Goal: Transaction & Acquisition: Book appointment/travel/reservation

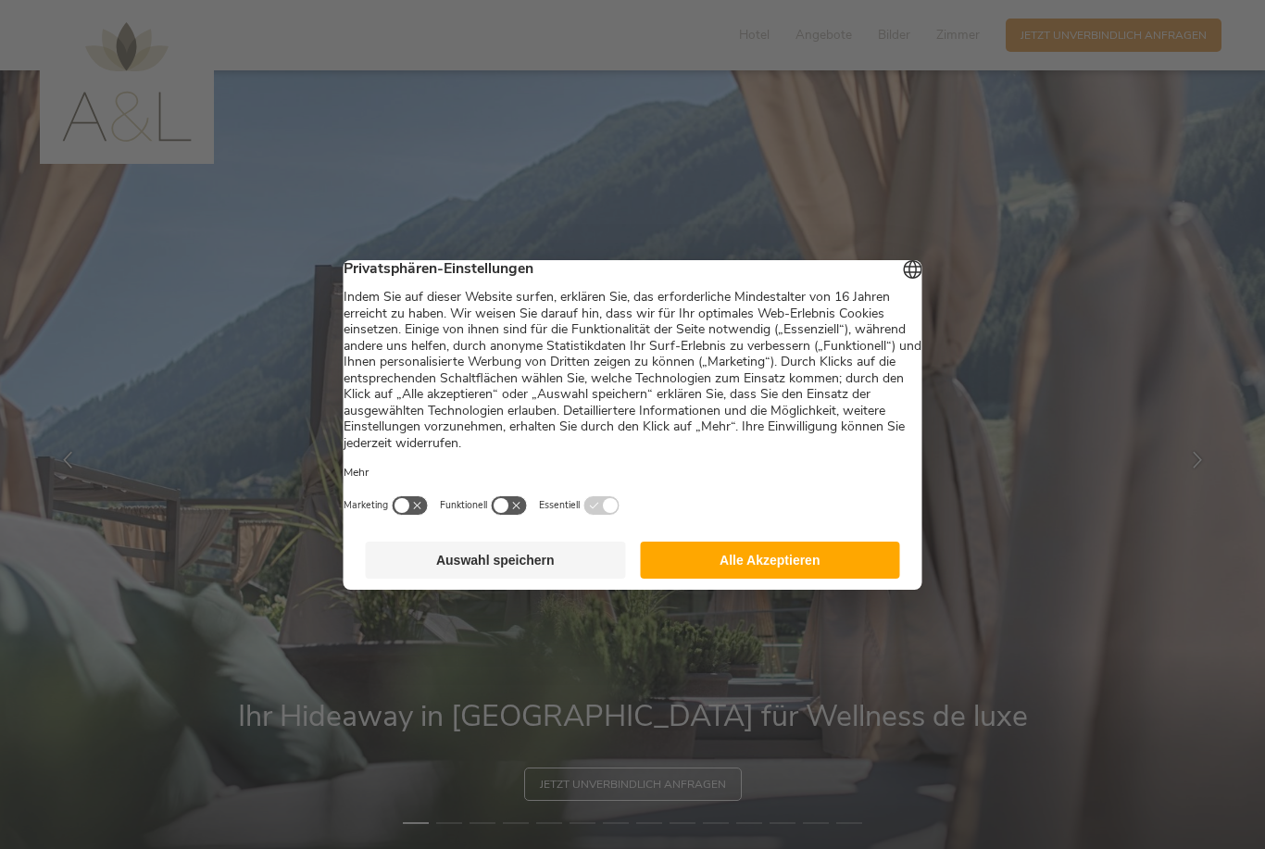
click at [820, 571] on button "Alle Akzeptieren" at bounding box center [770, 560] width 260 height 37
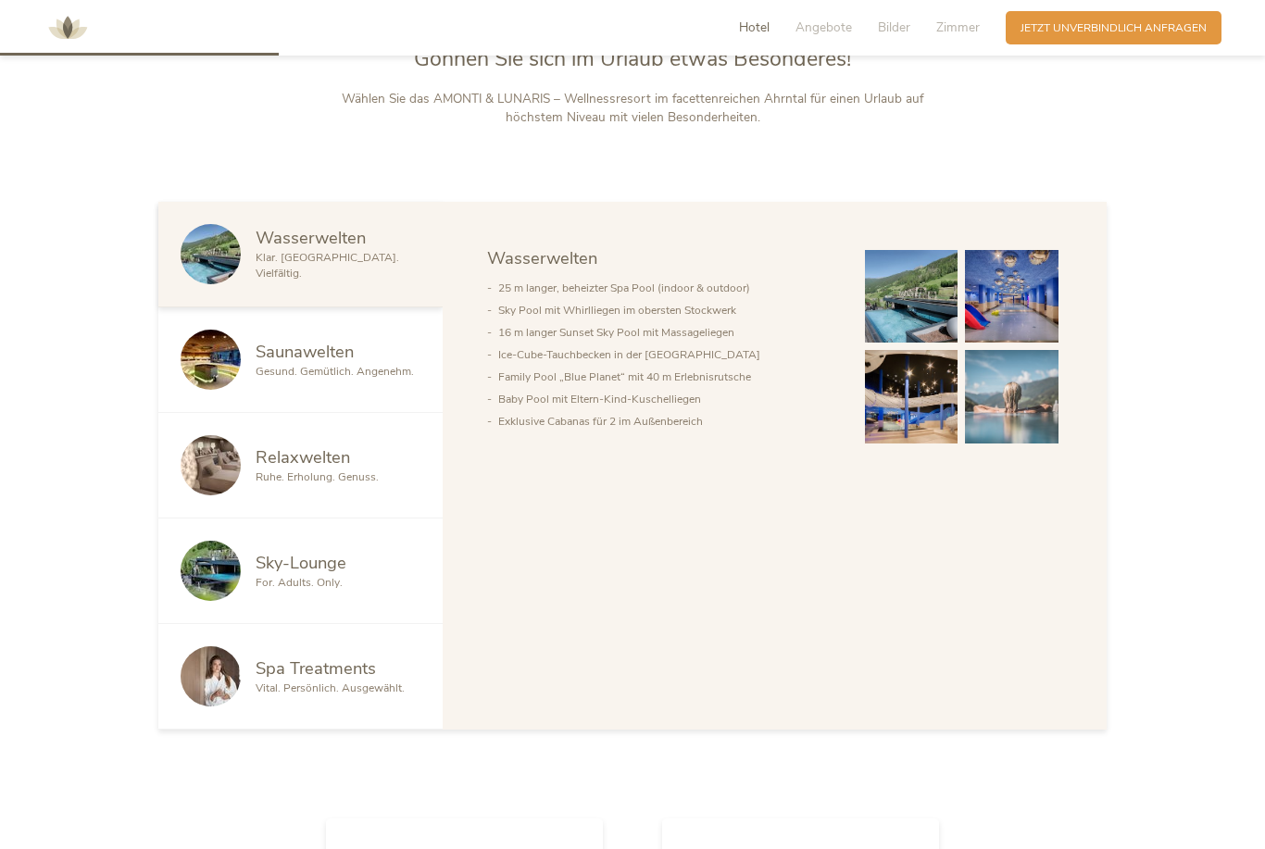
scroll to position [916, 0]
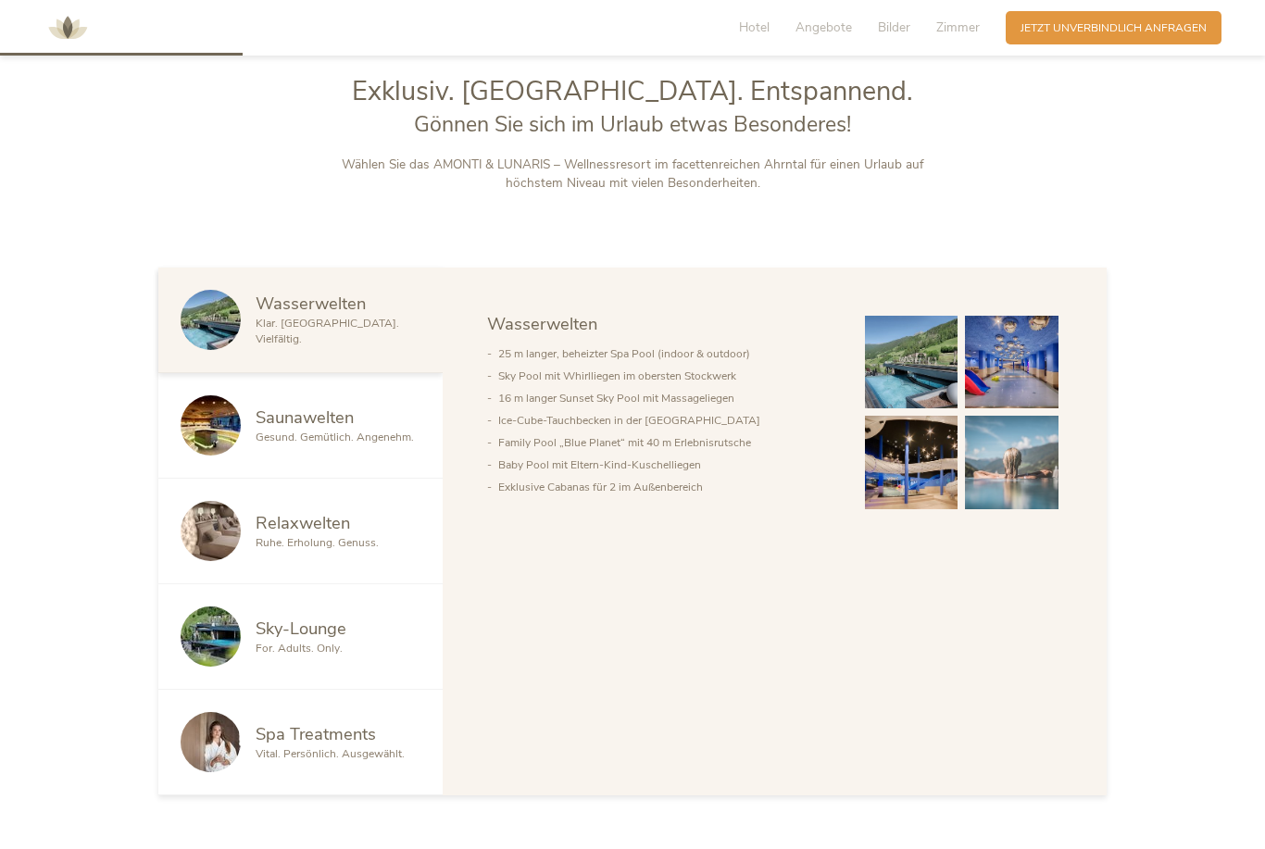
click at [348, 444] on span "Gesund. Gemütlich. Angenehm." at bounding box center [335, 437] width 158 height 15
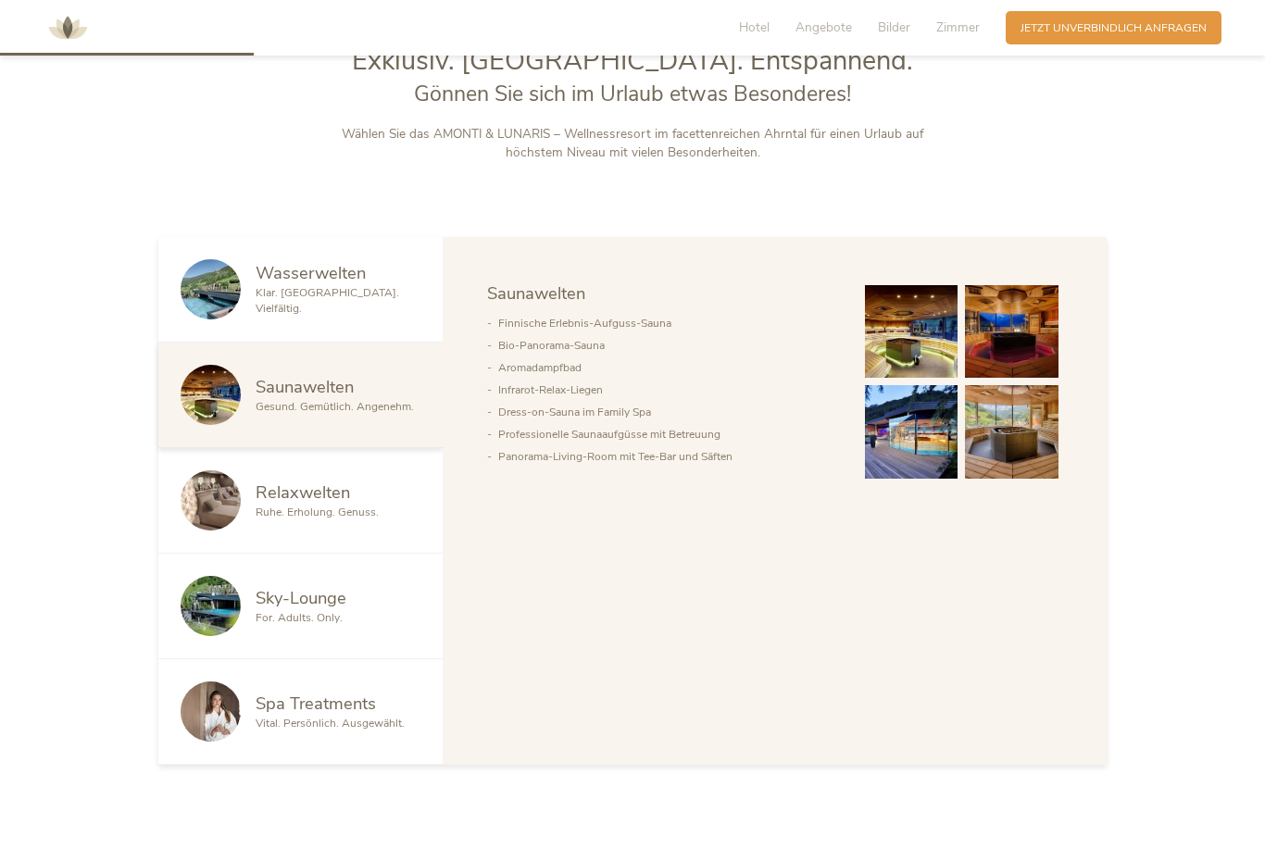
scroll to position [931, 0]
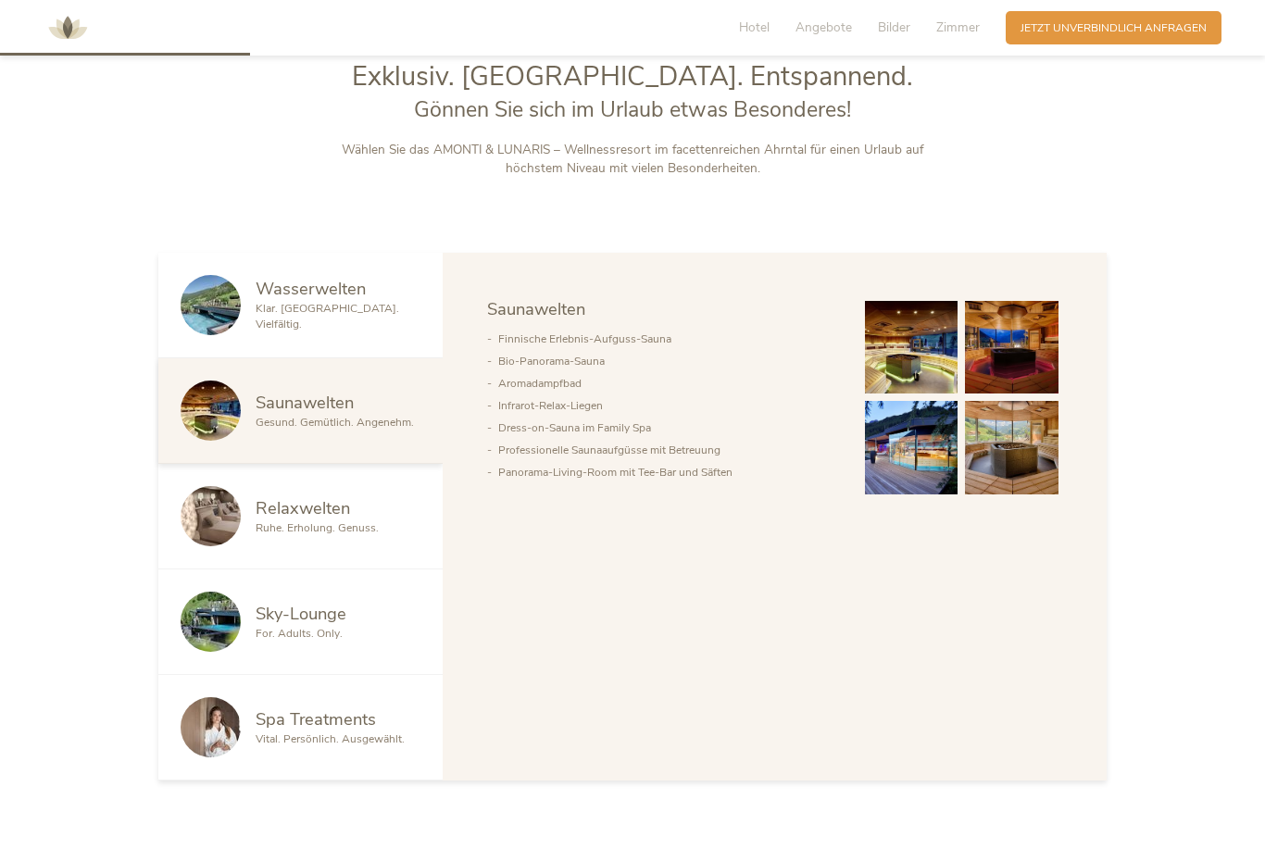
click at [358, 570] on div "Relaxwelten Ruhe. Erholung. Genuss." at bounding box center [300, 517] width 284 height 106
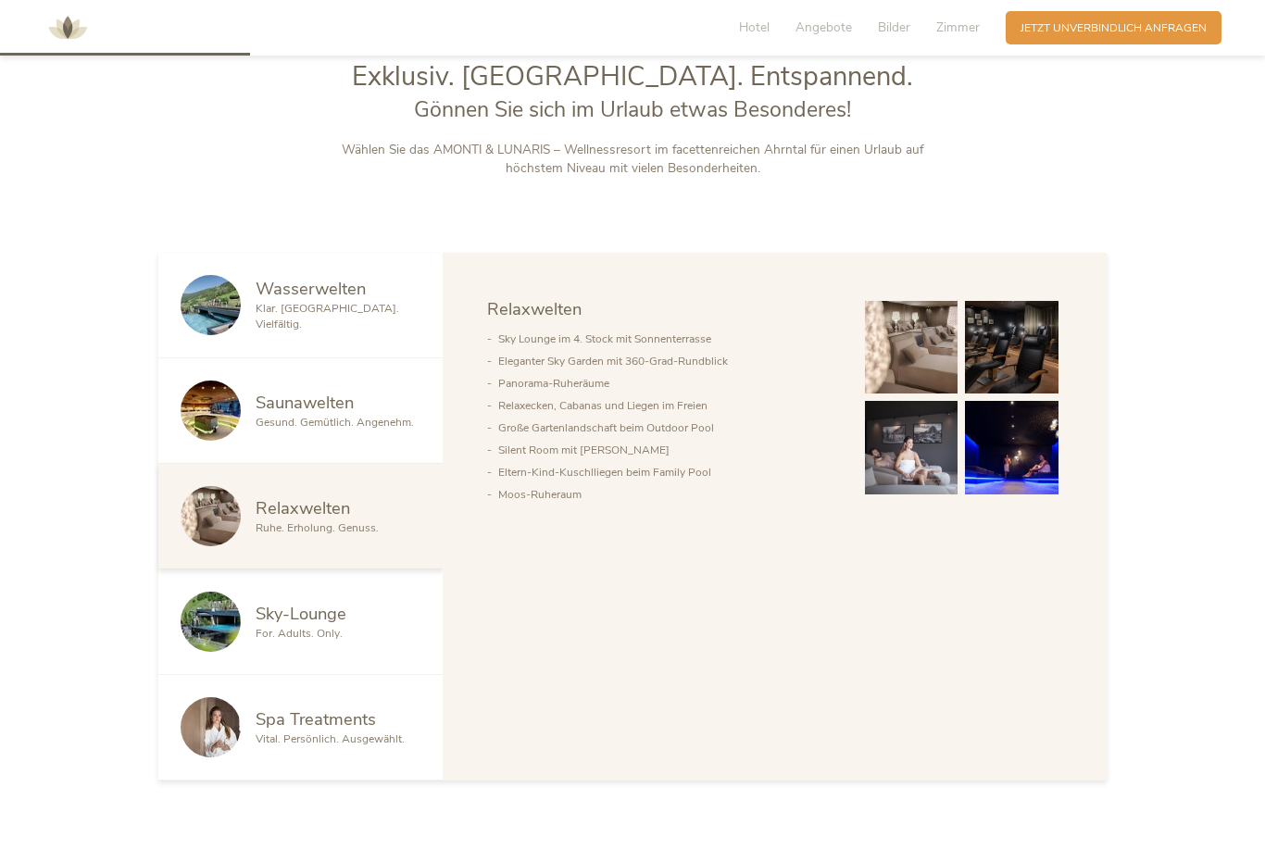
click at [365, 642] on div "For. Adults. Only." at bounding box center [338, 634] width 165 height 16
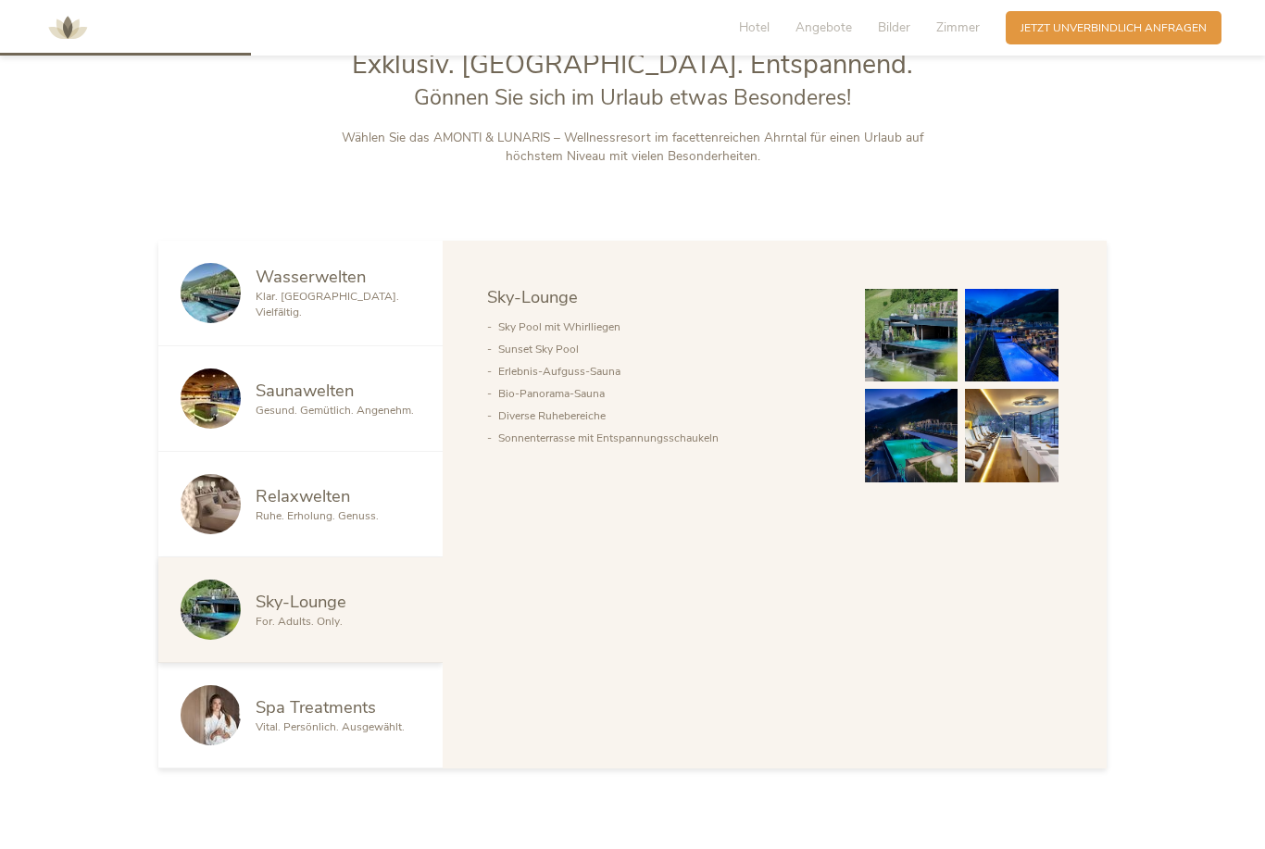
scroll to position [995, 0]
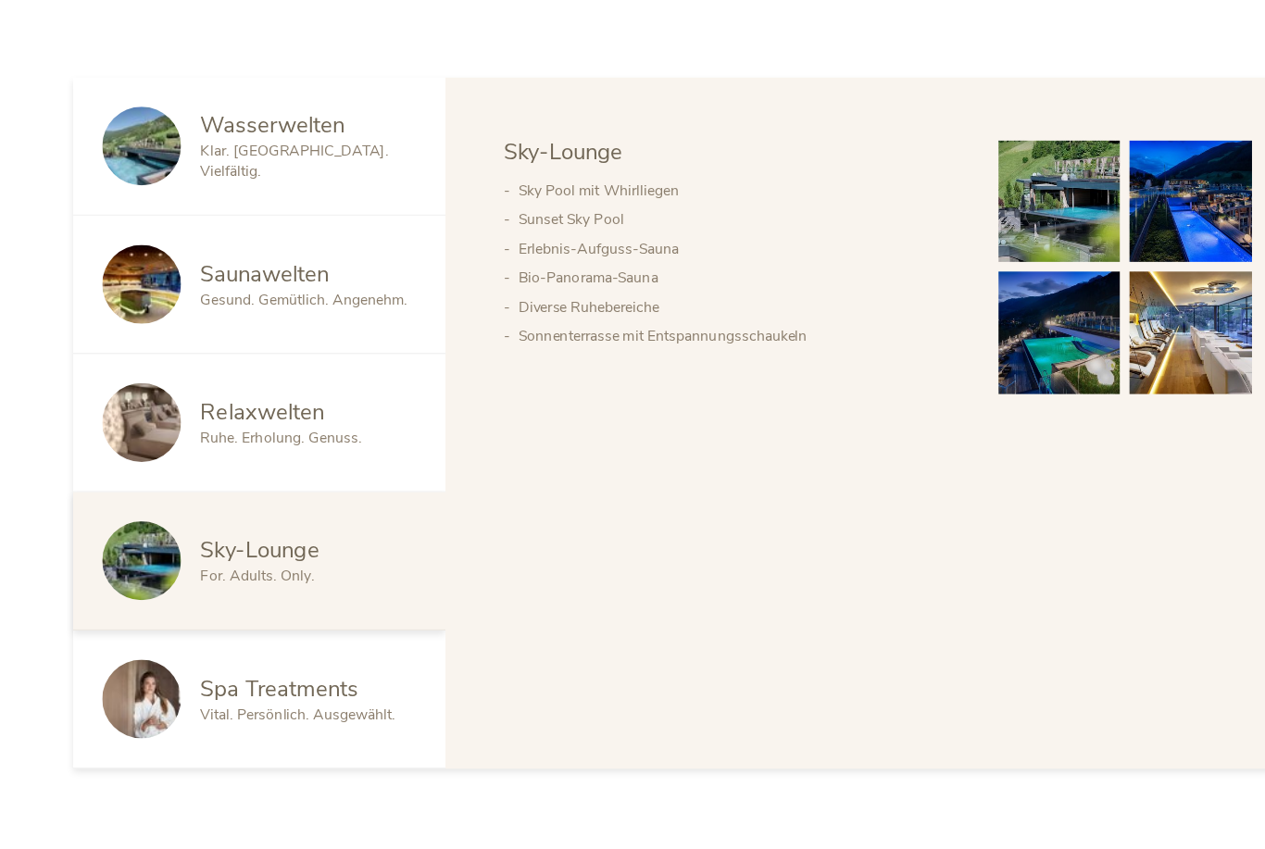
click at [277, 644] on div "Spa Treatments" at bounding box center [338, 656] width 165 height 24
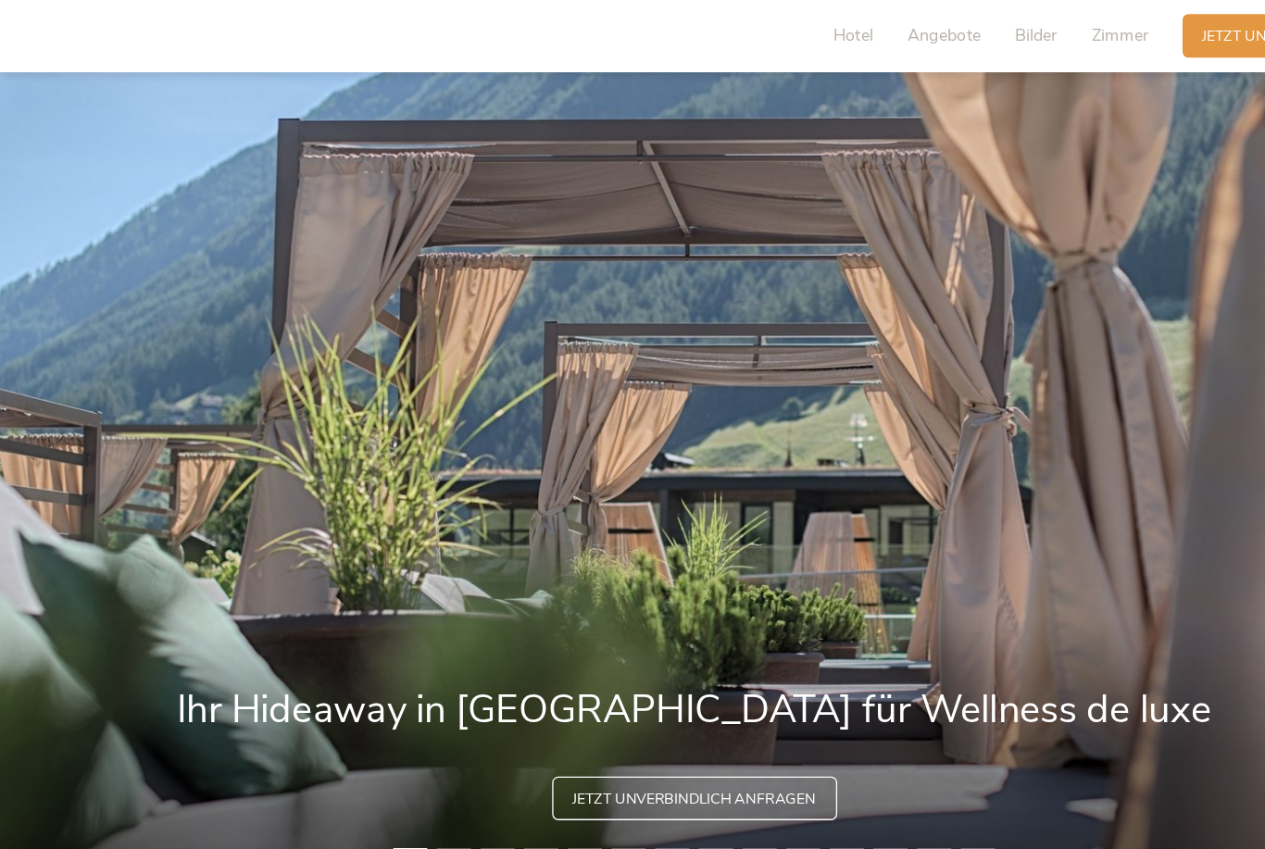
scroll to position [0, 0]
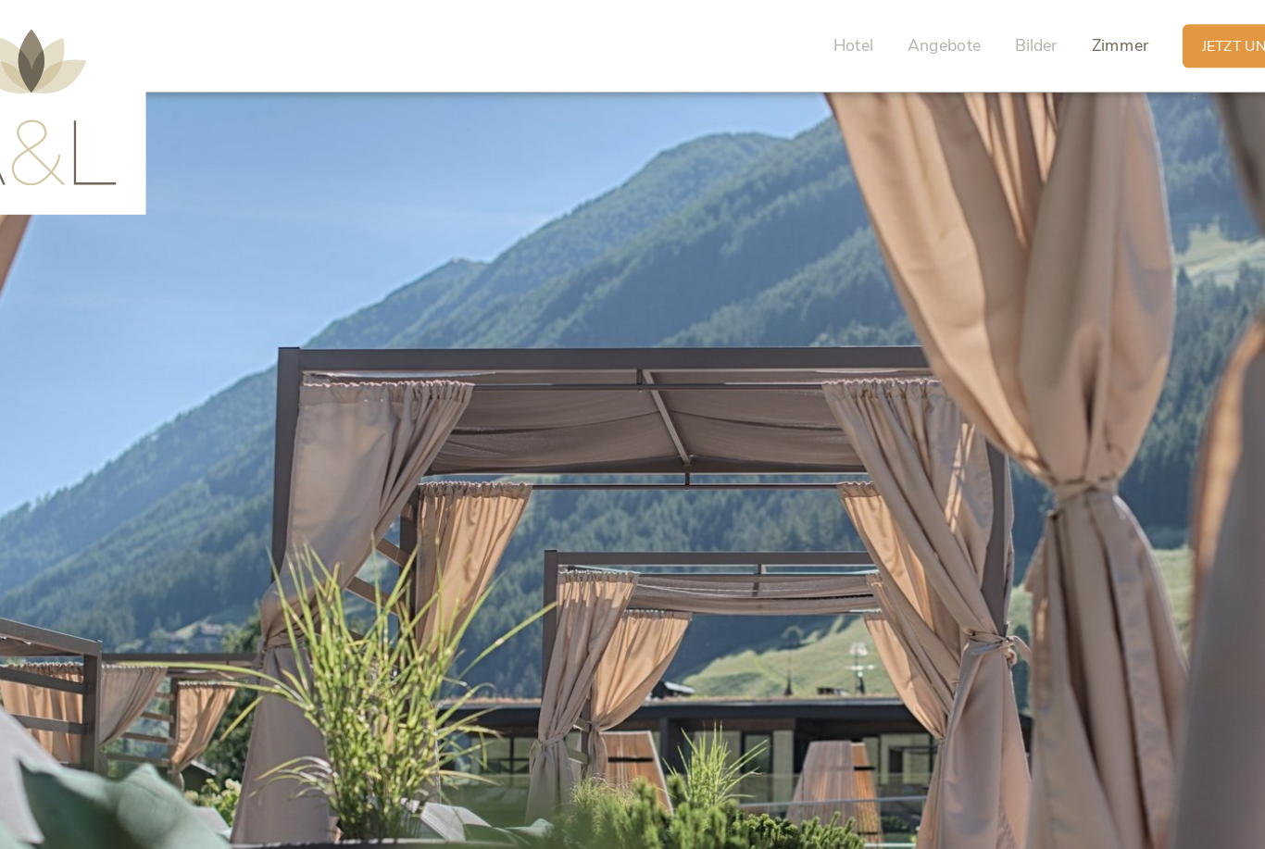
click at [936, 34] on span "Zimmer" at bounding box center [958, 35] width 44 height 18
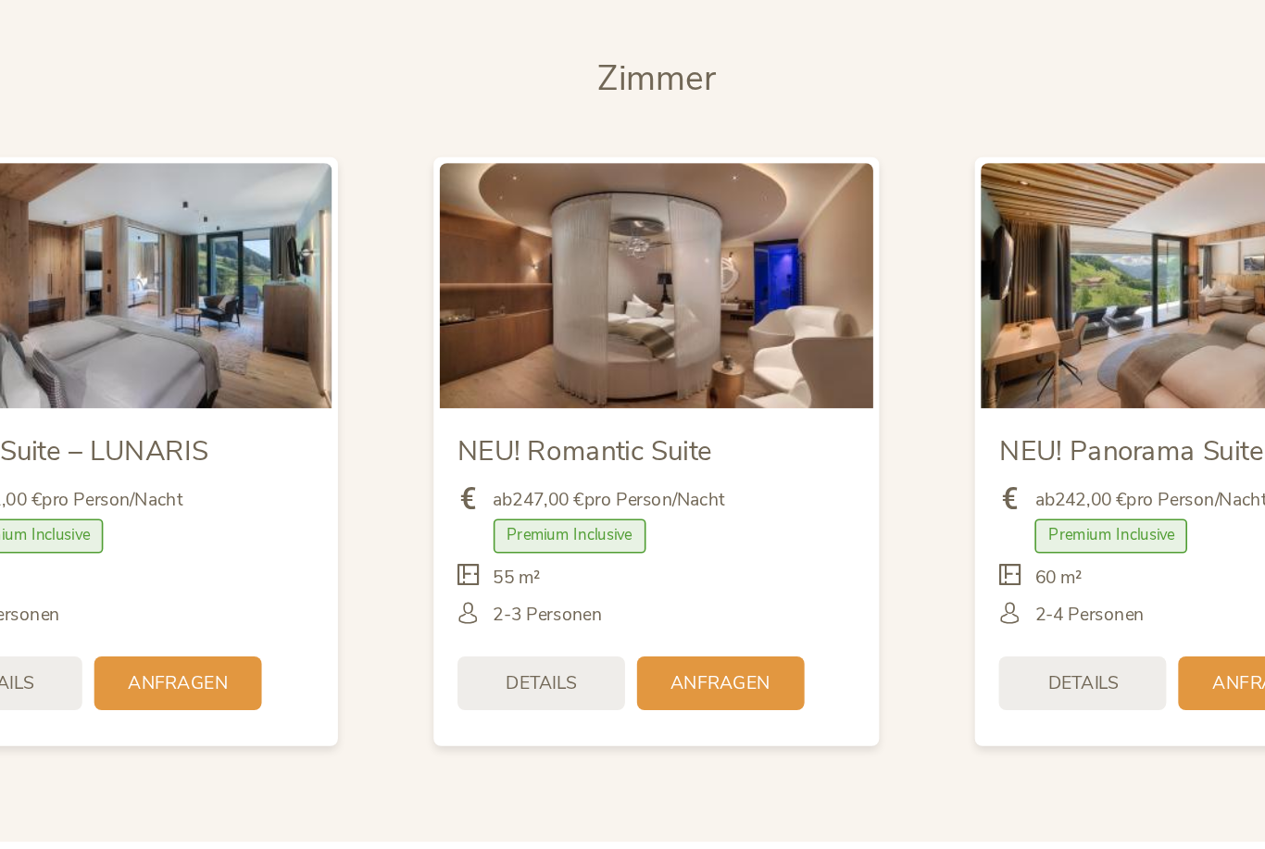
scroll to position [3818, 0]
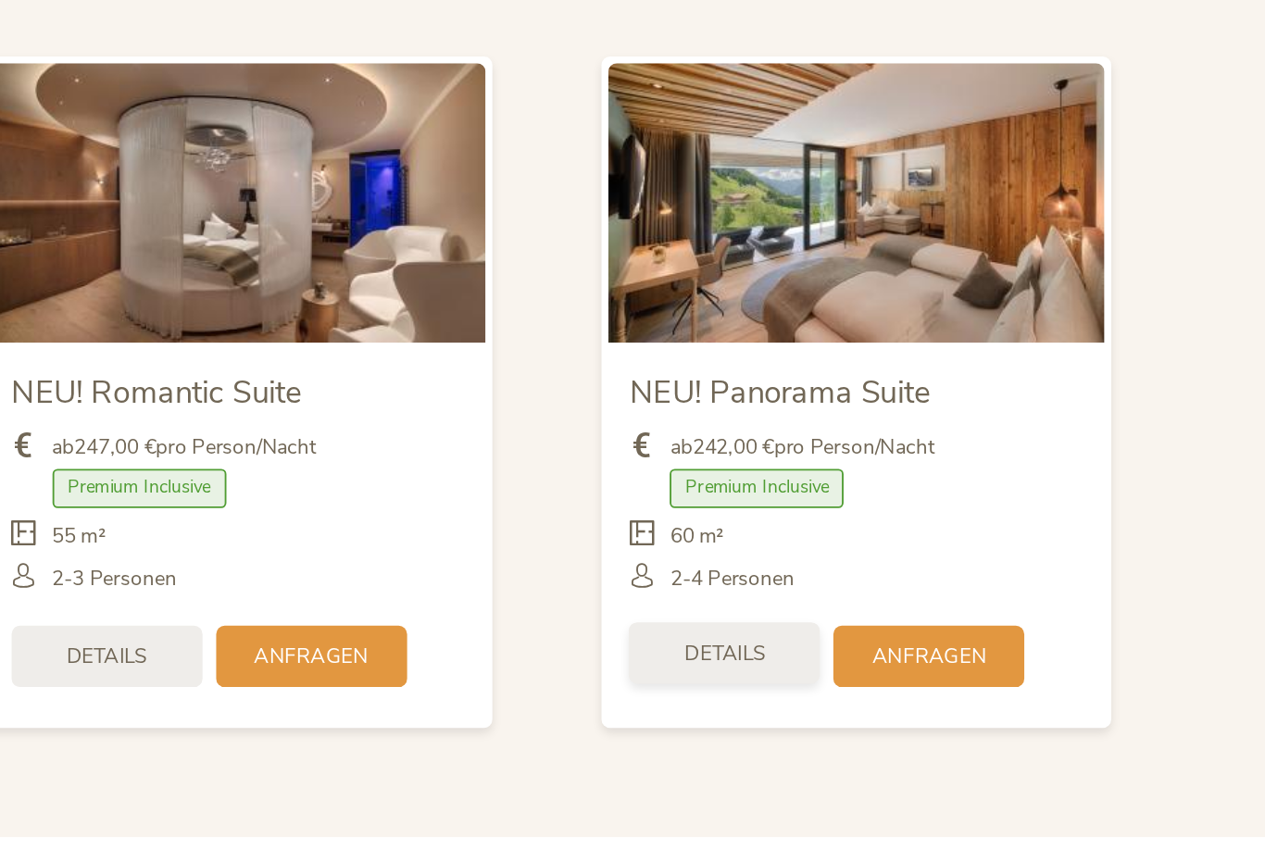
click at [875, 534] on span "Details" at bounding box center [897, 542] width 44 height 16
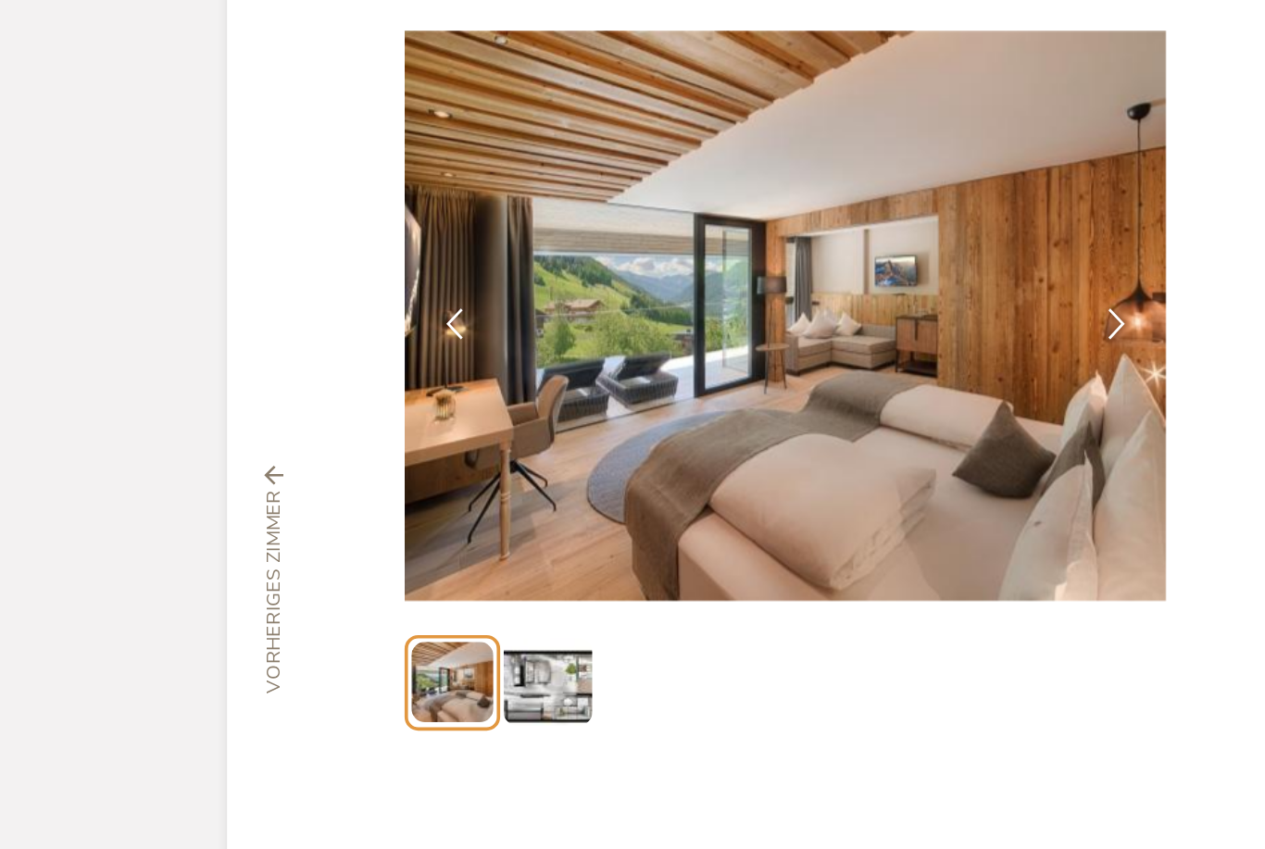
click at [644, 45] on div "Schließen NEU! Panorama Suite 60 m² Premium Inclusive" at bounding box center [632, 424] width 1019 height 759
click at [671, 45] on div "Schließen NEU! Panorama Suite 60 m² Premium Inclusive" at bounding box center [632, 424] width 1019 height 759
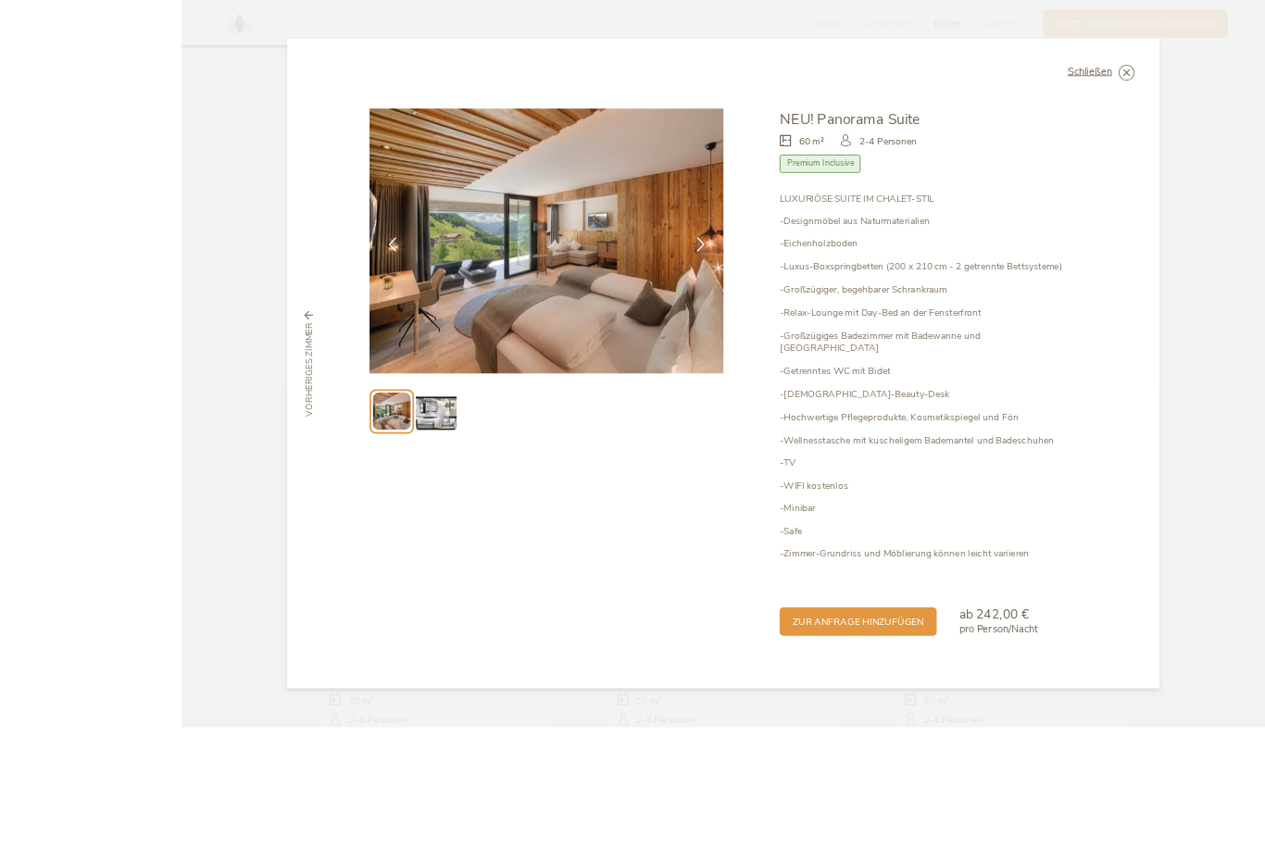
scroll to position [3730, 0]
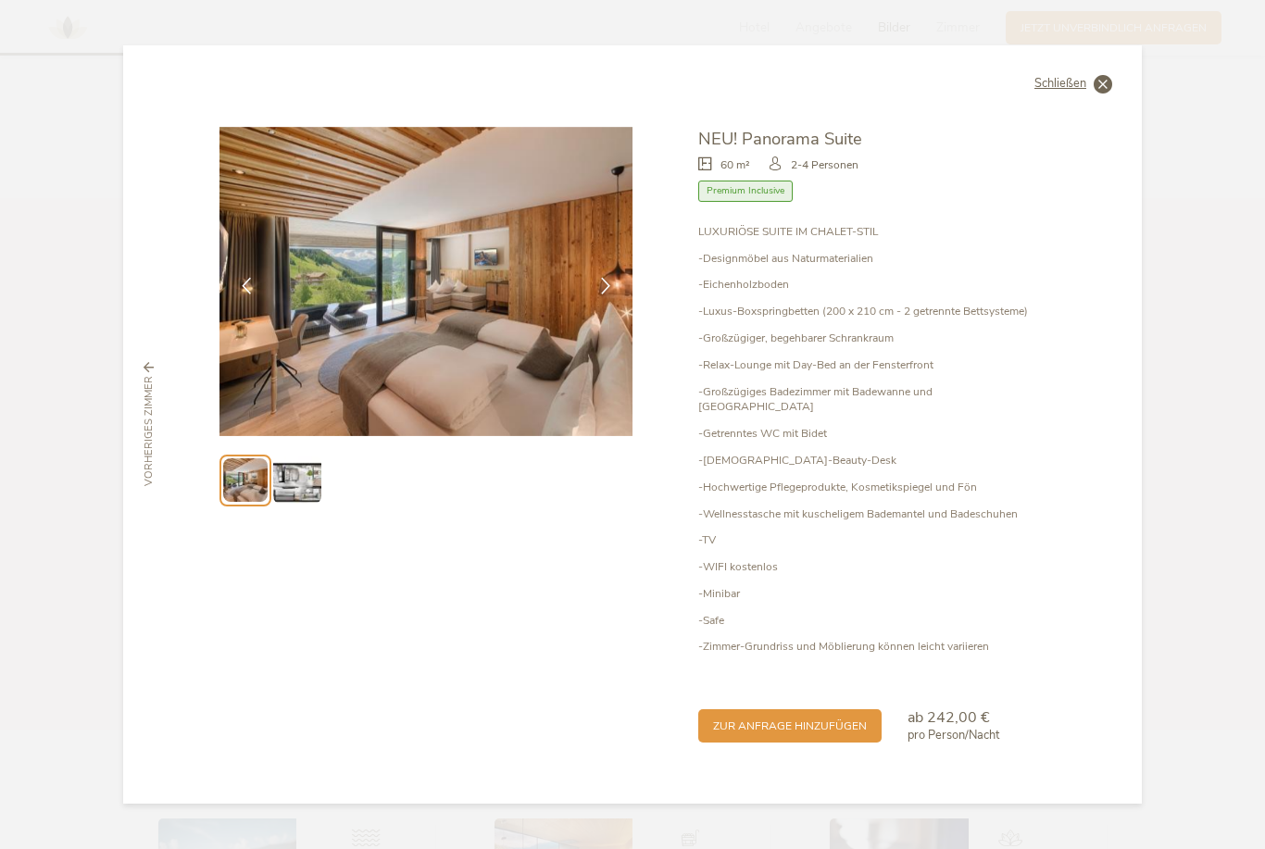
click at [1099, 94] on icon at bounding box center [1103, 84] width 19 height 19
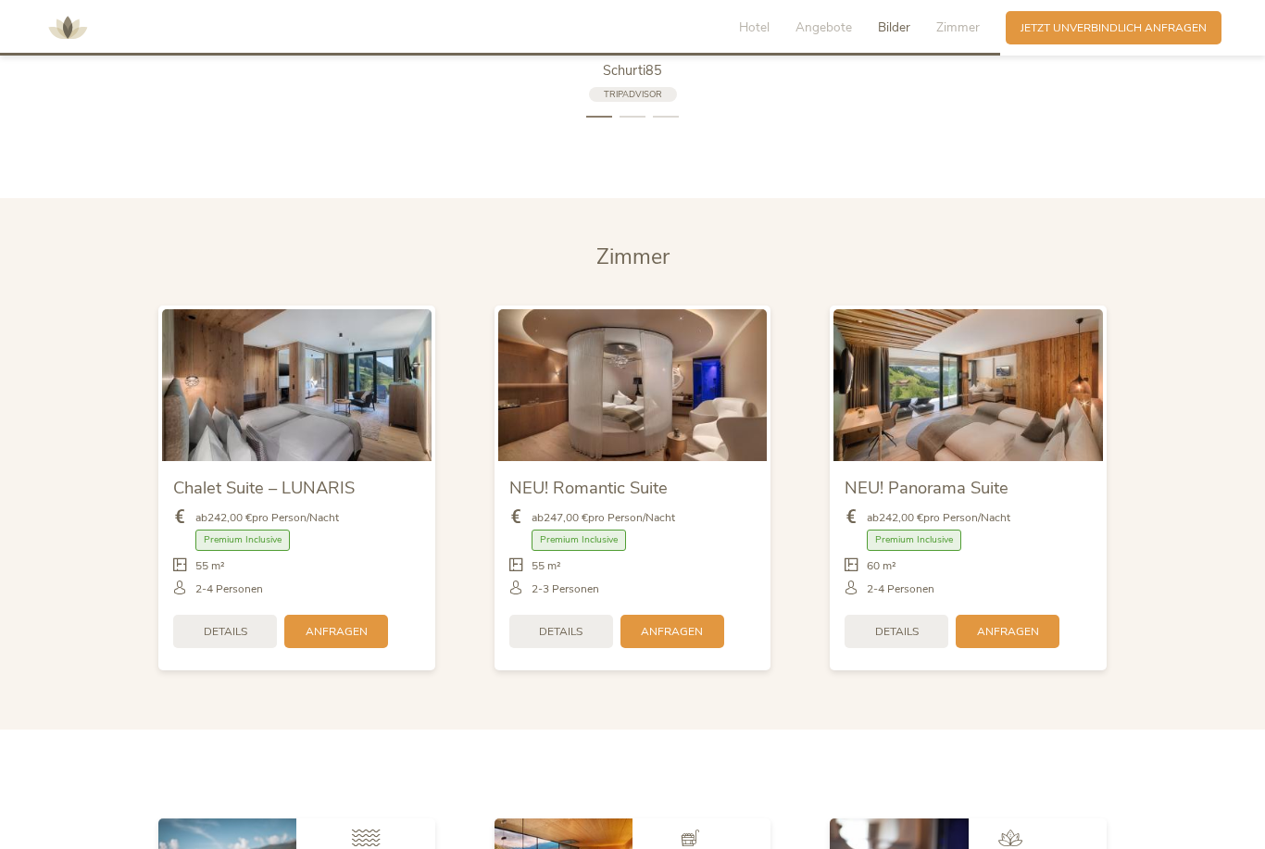
click at [628, 500] on div "NEU! Romantic Suite" at bounding box center [632, 486] width 247 height 28
click at [571, 638] on span "Details" at bounding box center [561, 630] width 44 height 16
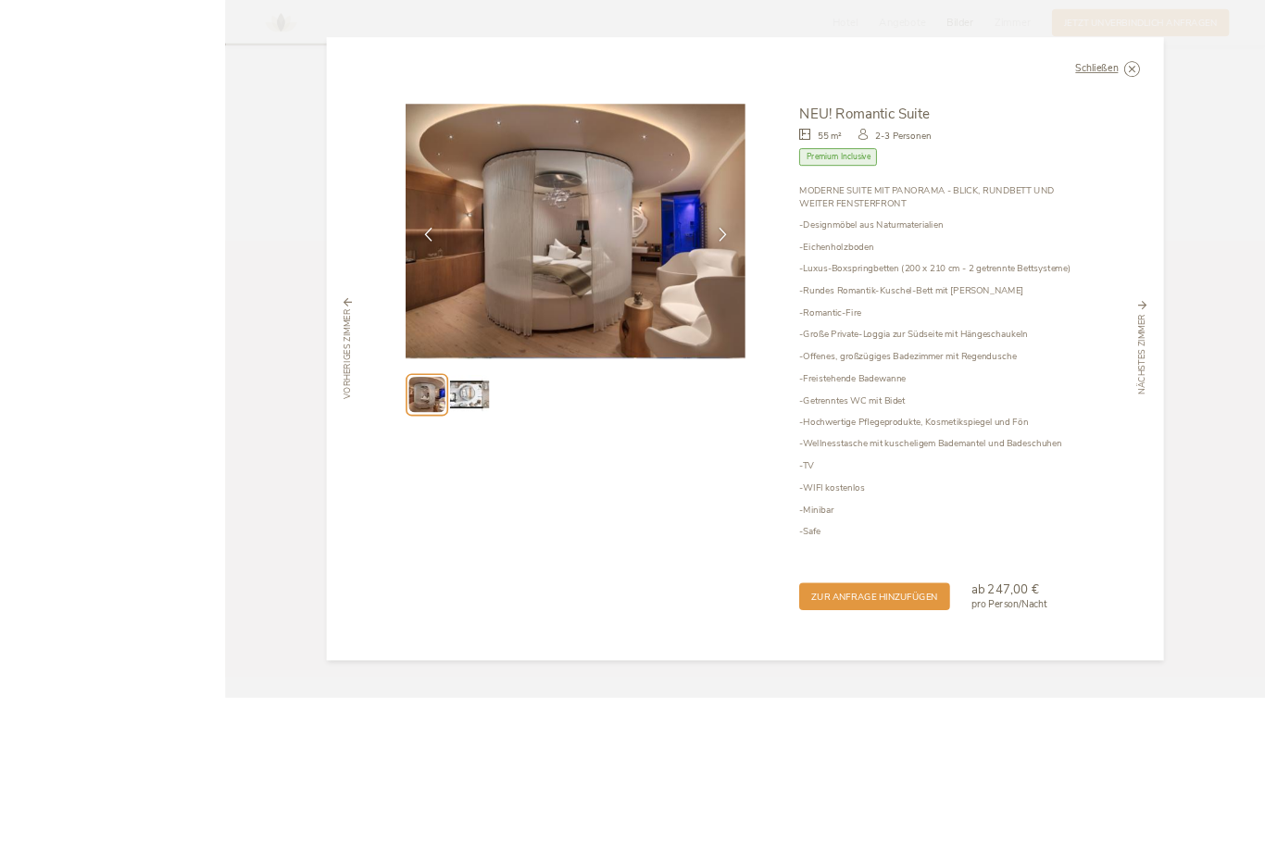
scroll to position [3837, 0]
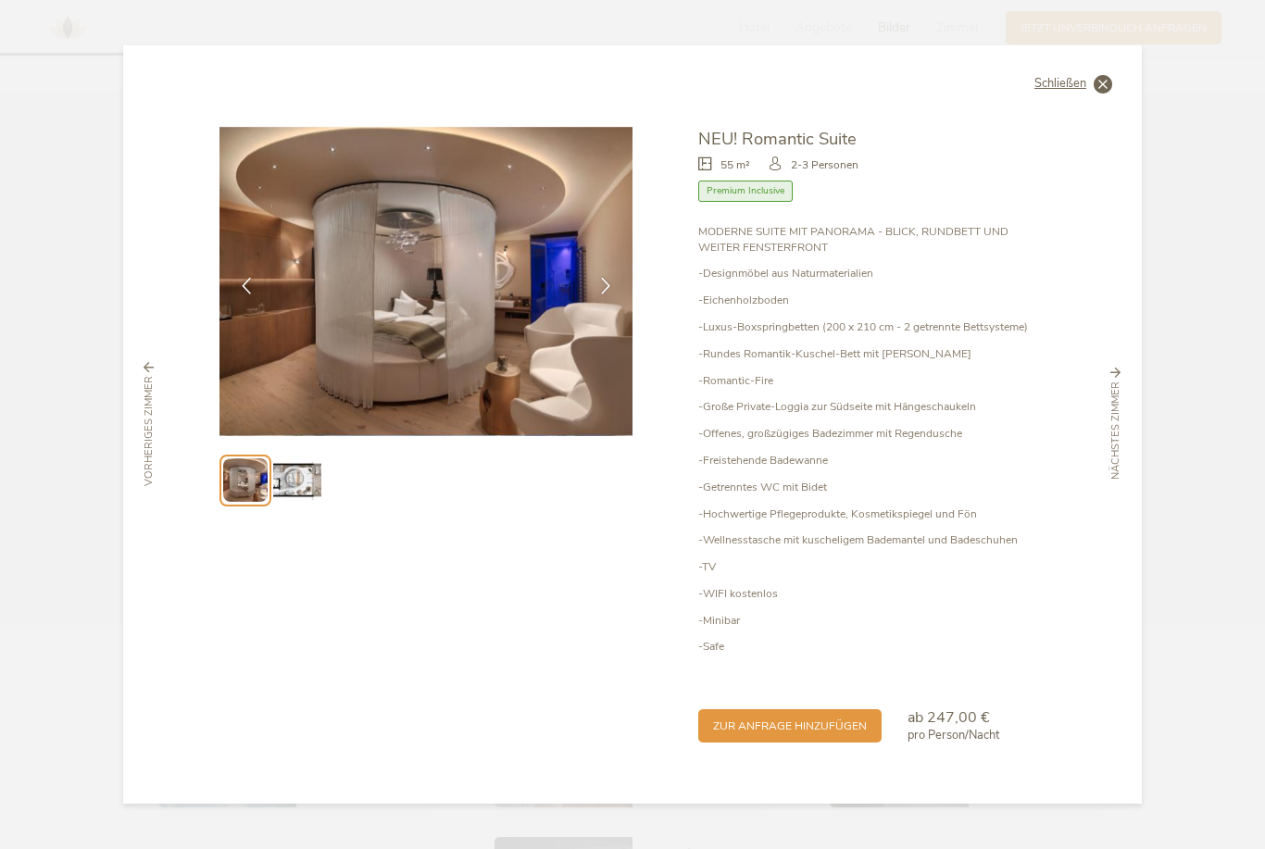
click at [1109, 94] on icon at bounding box center [1103, 84] width 19 height 19
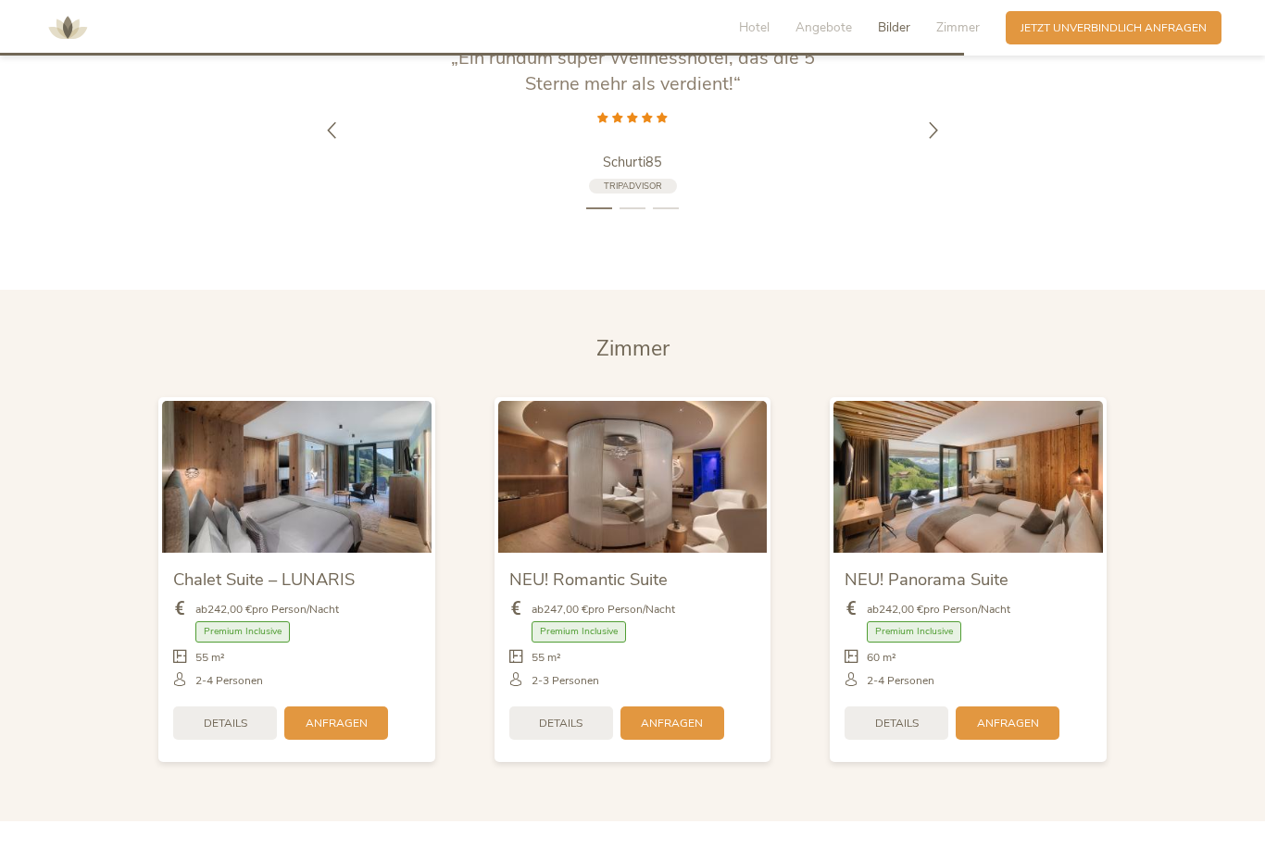
scroll to position [3620, 0]
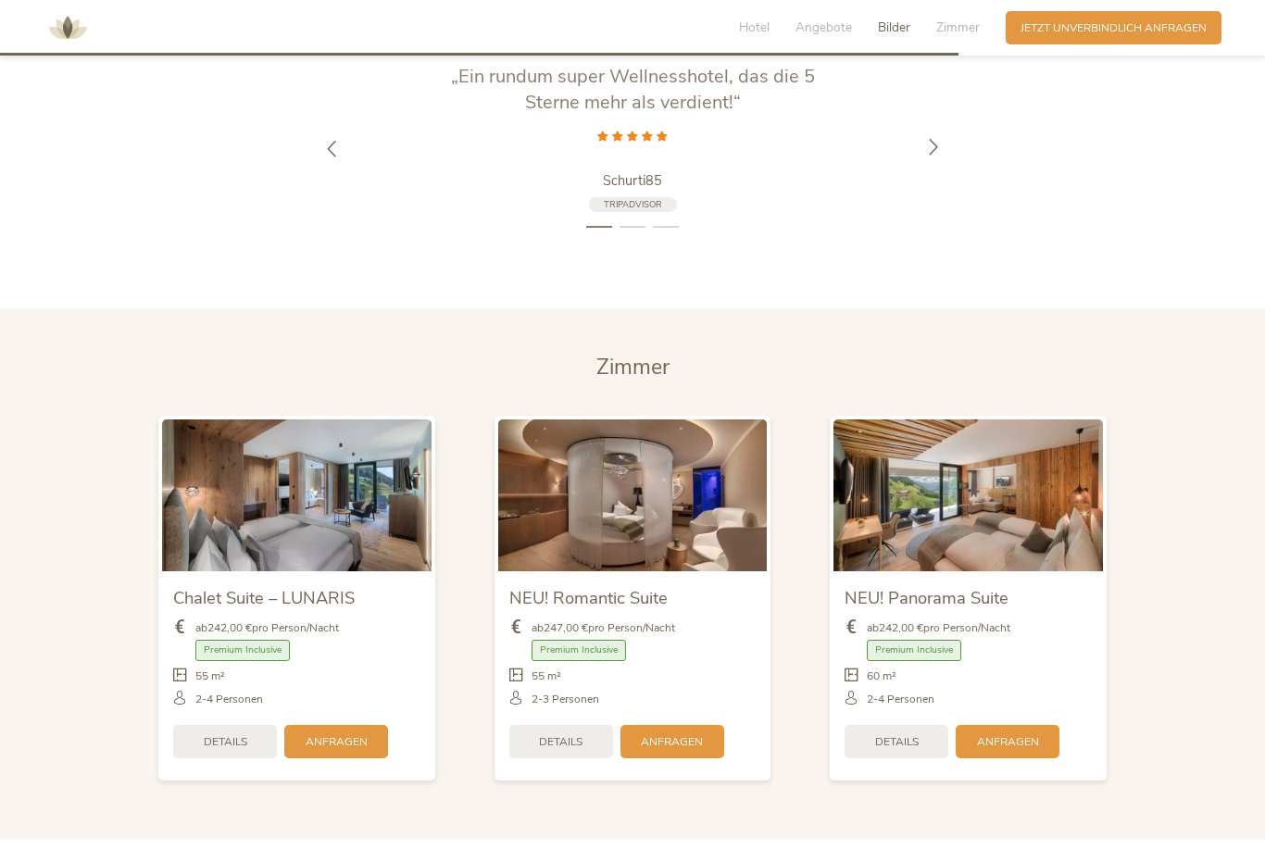
click at [920, 172] on div at bounding box center [933, 149] width 46 height 46
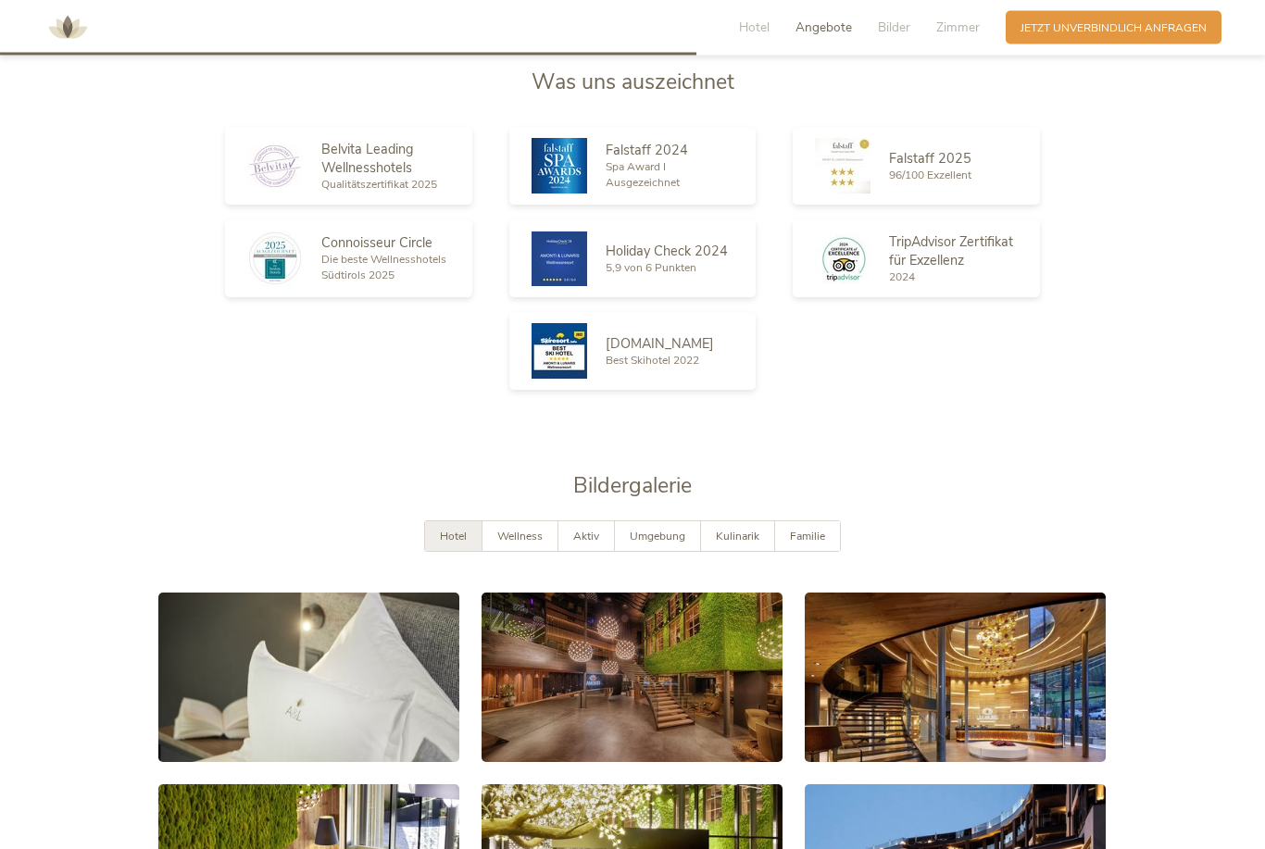
scroll to position [2642, 0]
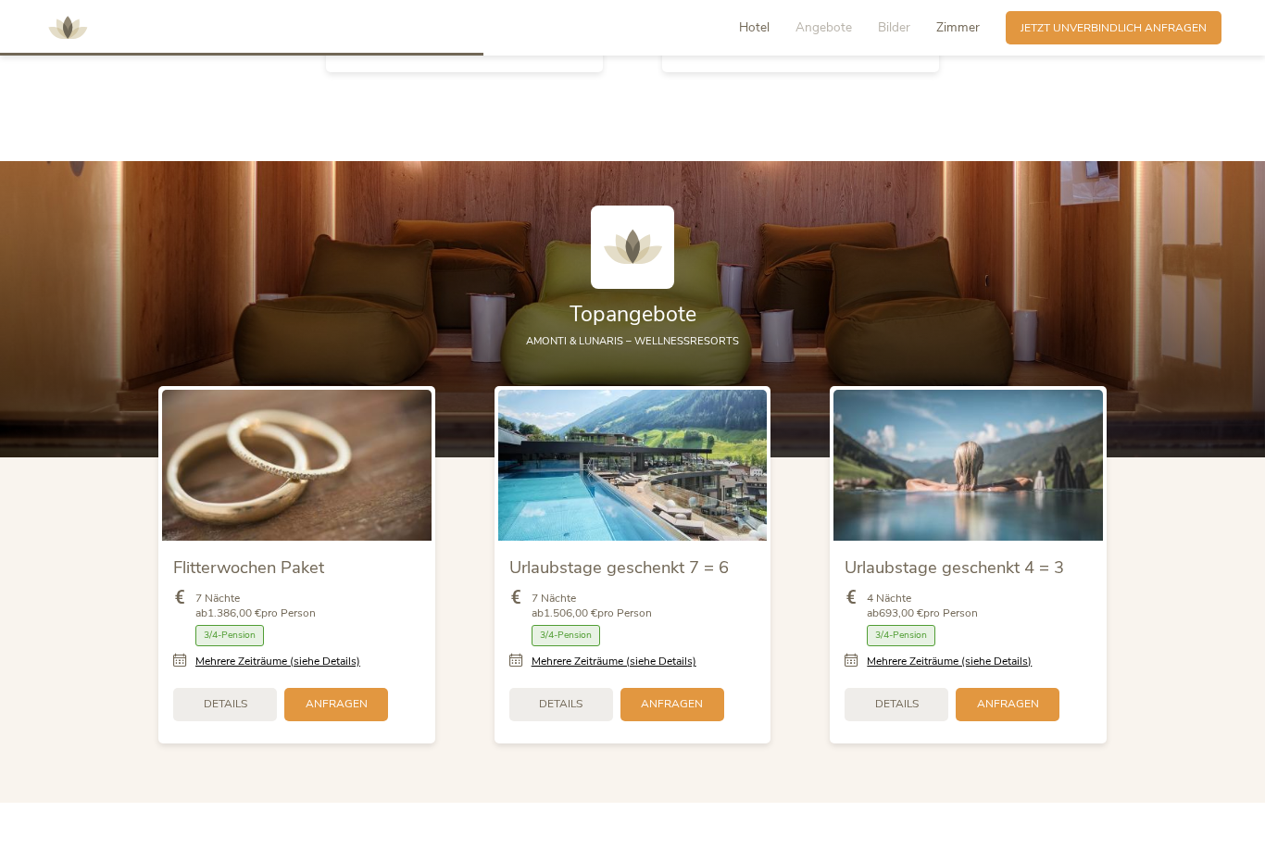
click at [966, 33] on span "Zimmer" at bounding box center [958, 28] width 44 height 18
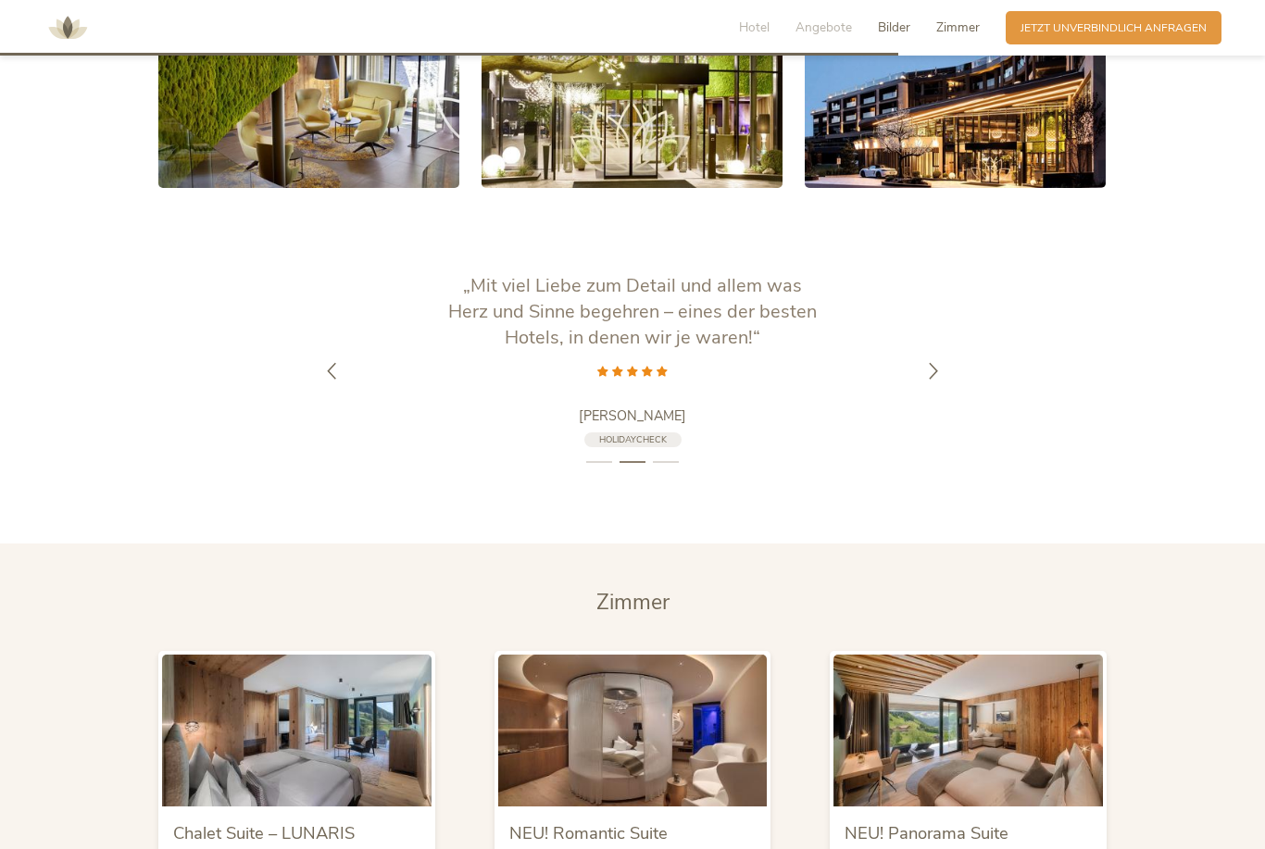
scroll to position [3405, 0]
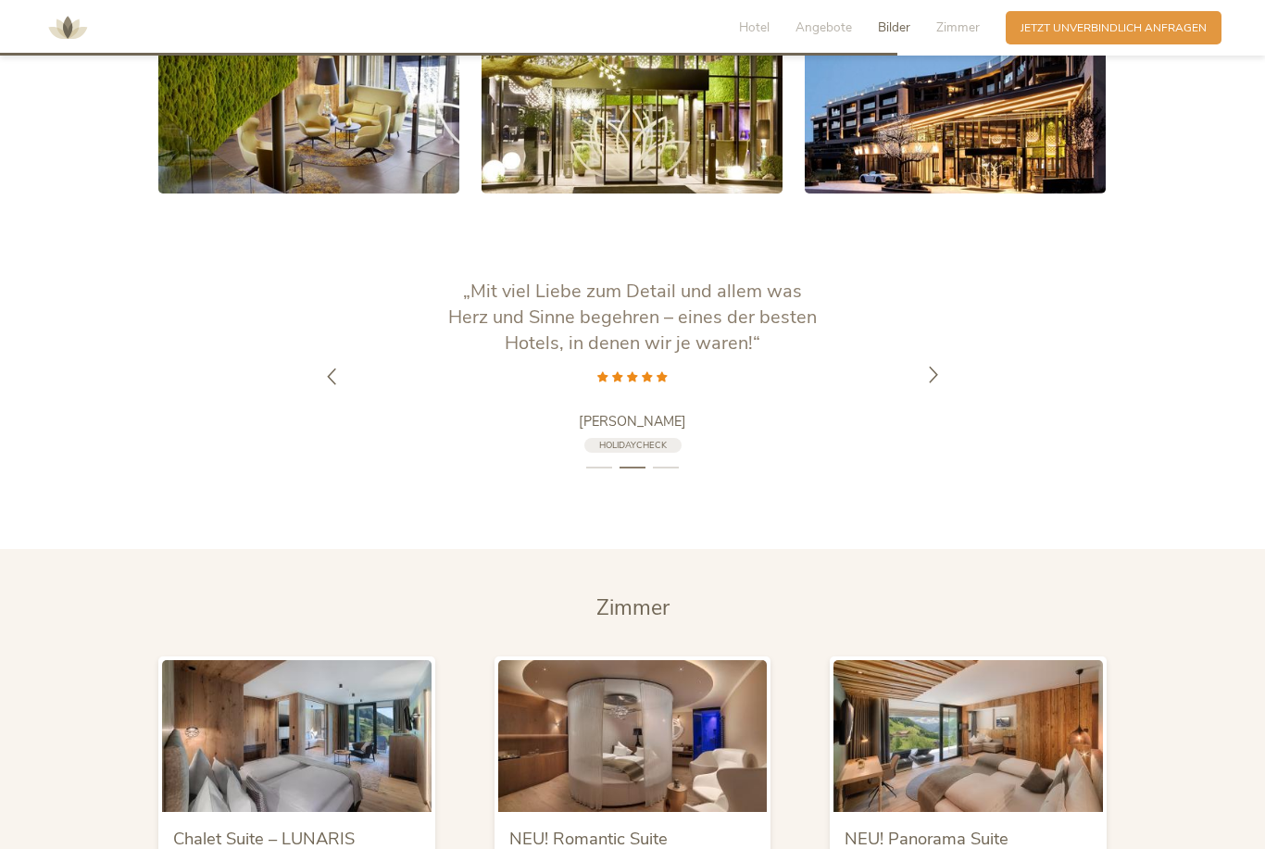
click at [925, 383] on icon at bounding box center [933, 375] width 17 height 17
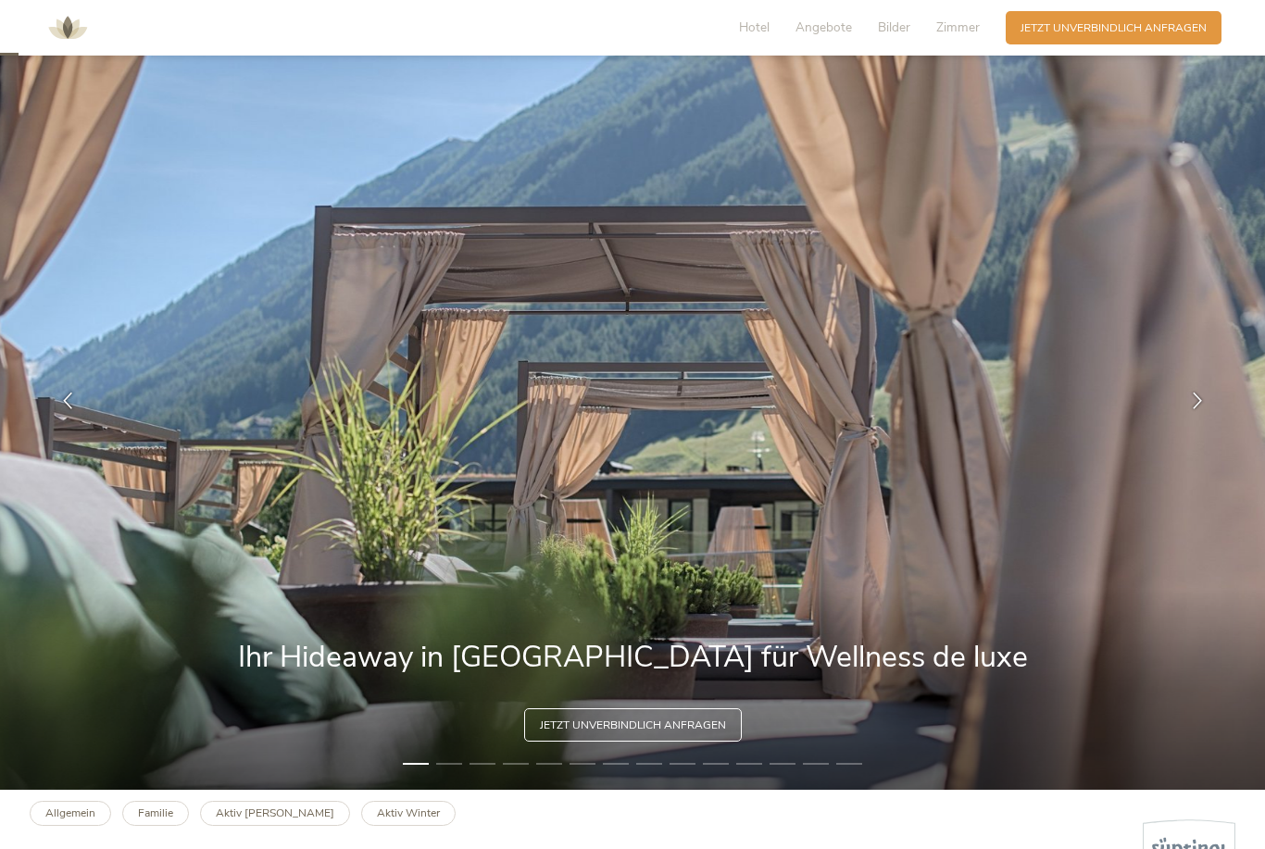
scroll to position [0, 0]
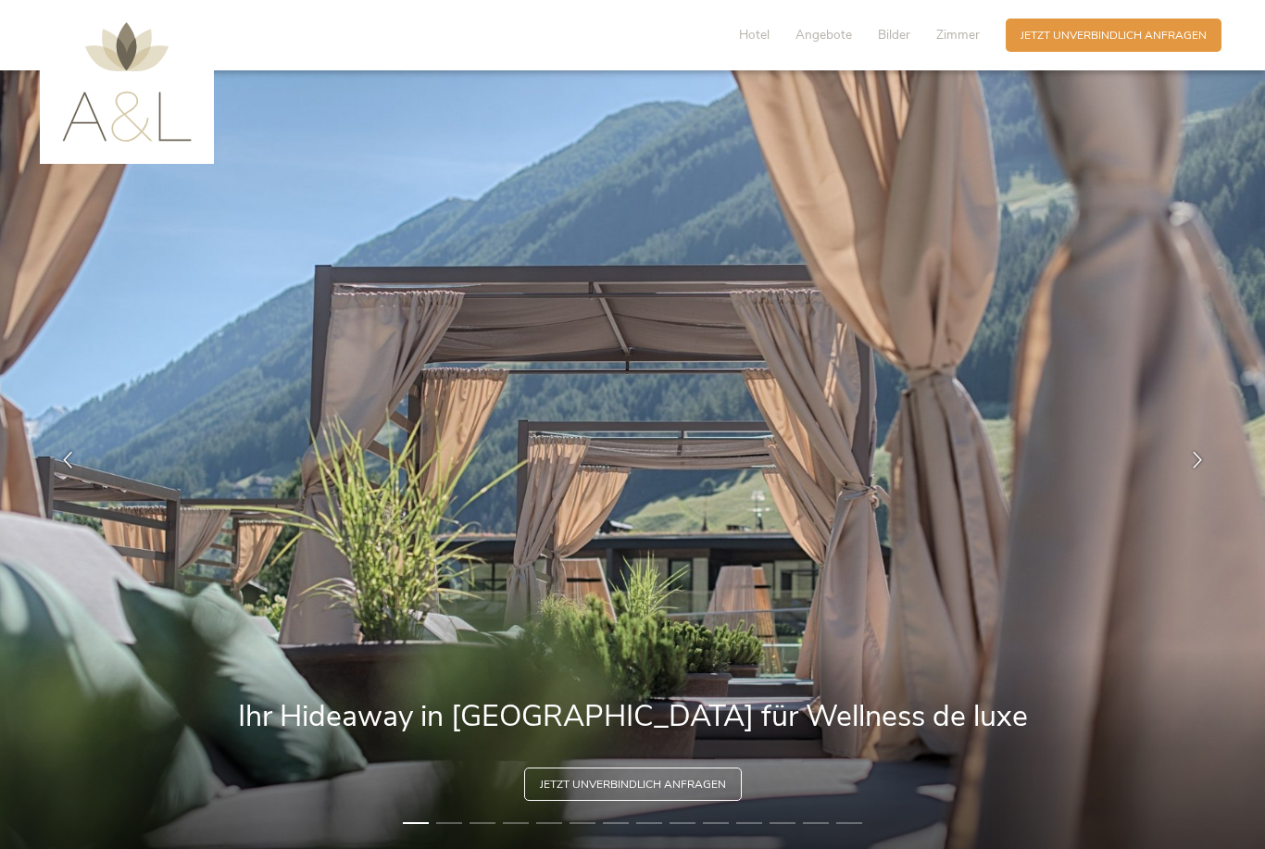
click at [759, 21] on div "Hotel Angebote Bilder Zimmer" at bounding box center [862, 35] width 285 height 33
click at [769, 36] on span "Hotel" at bounding box center [754, 35] width 31 height 18
click at [769, 35] on span "Hotel" at bounding box center [754, 35] width 31 height 18
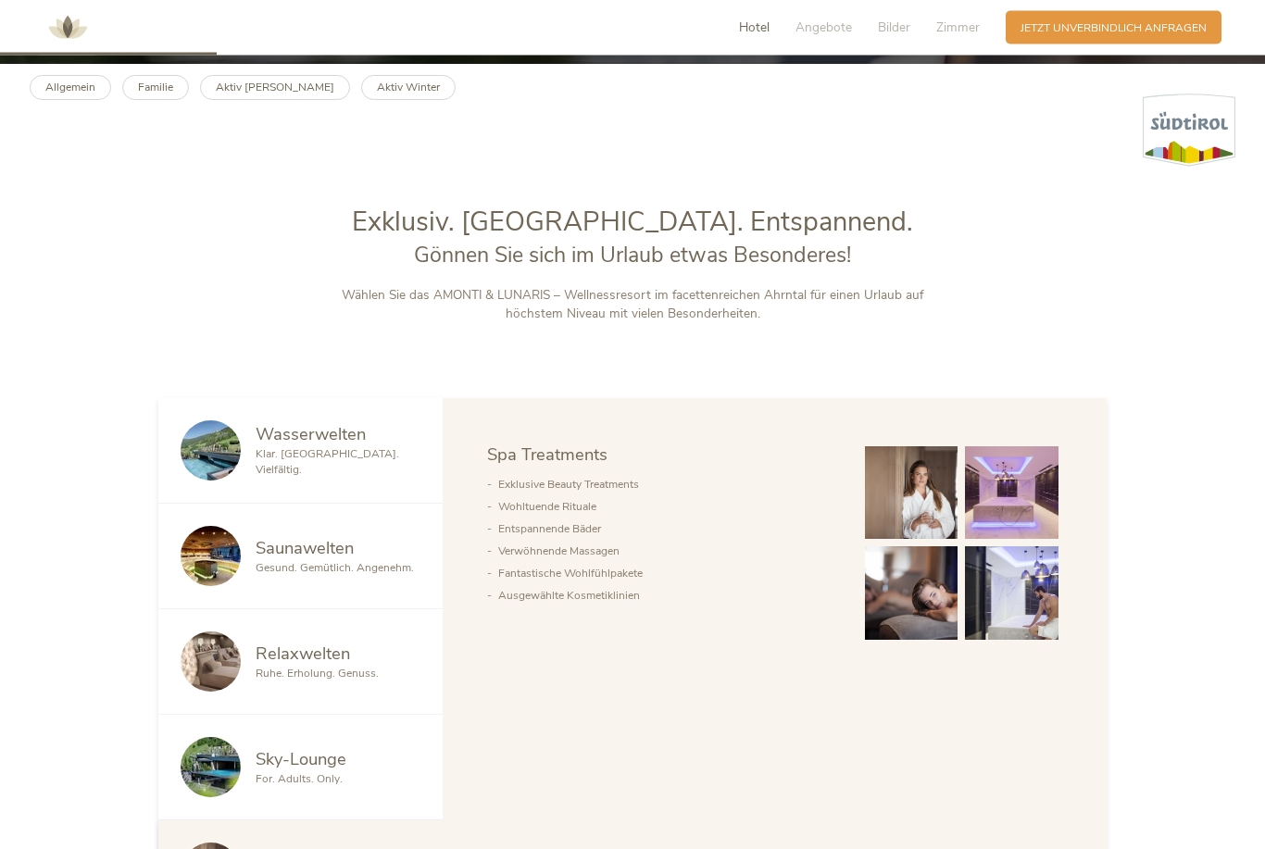
scroll to position [767, 0]
